Goal: Task Accomplishment & Management: Manage account settings

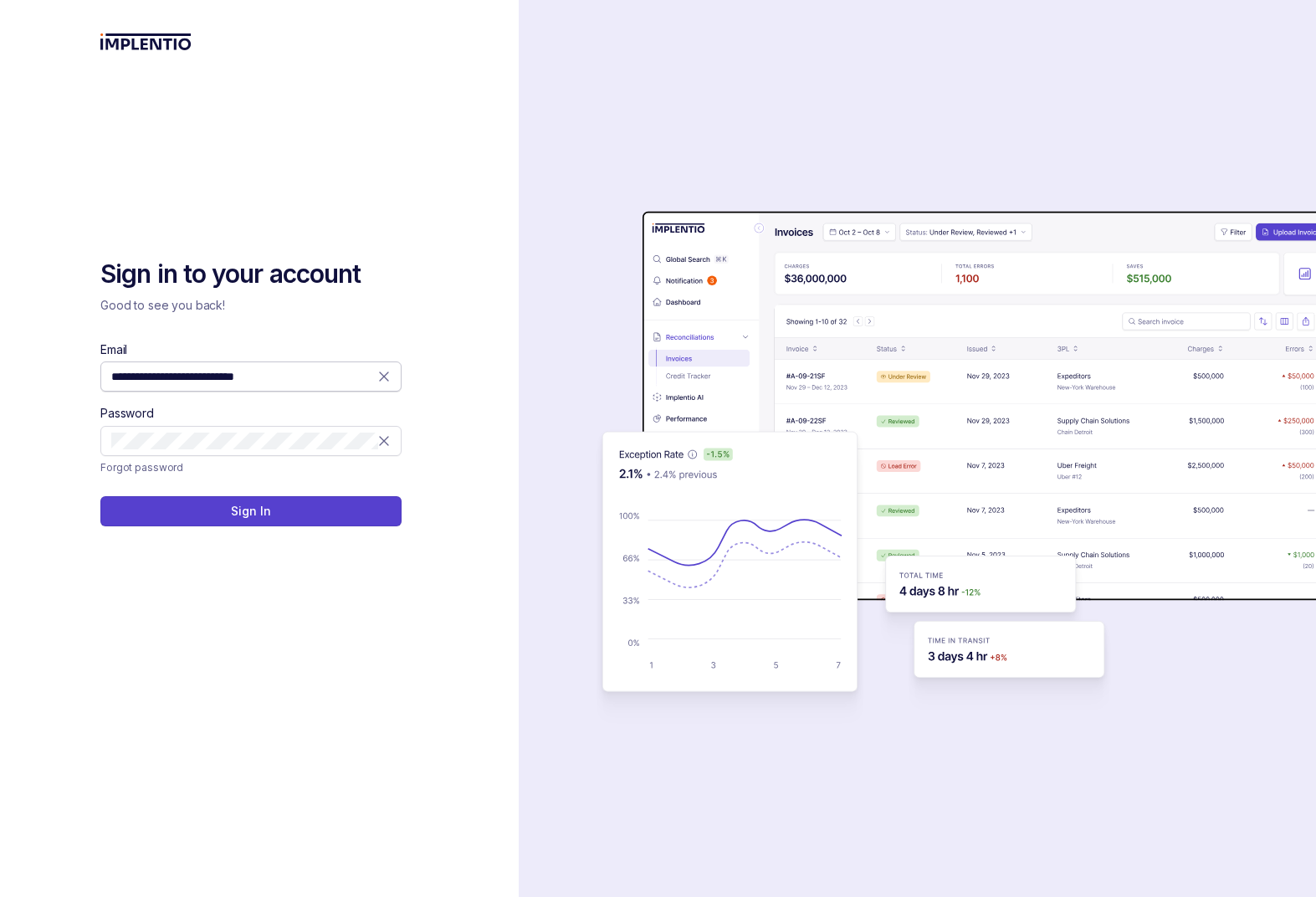
click at [373, 379] on input "**********" at bounding box center [244, 377] width 267 height 17
type input "**********"
click at [267, 512] on p "Sign In" at bounding box center [250, 511] width 39 height 17
